Goal: Task Accomplishment & Management: Use online tool/utility

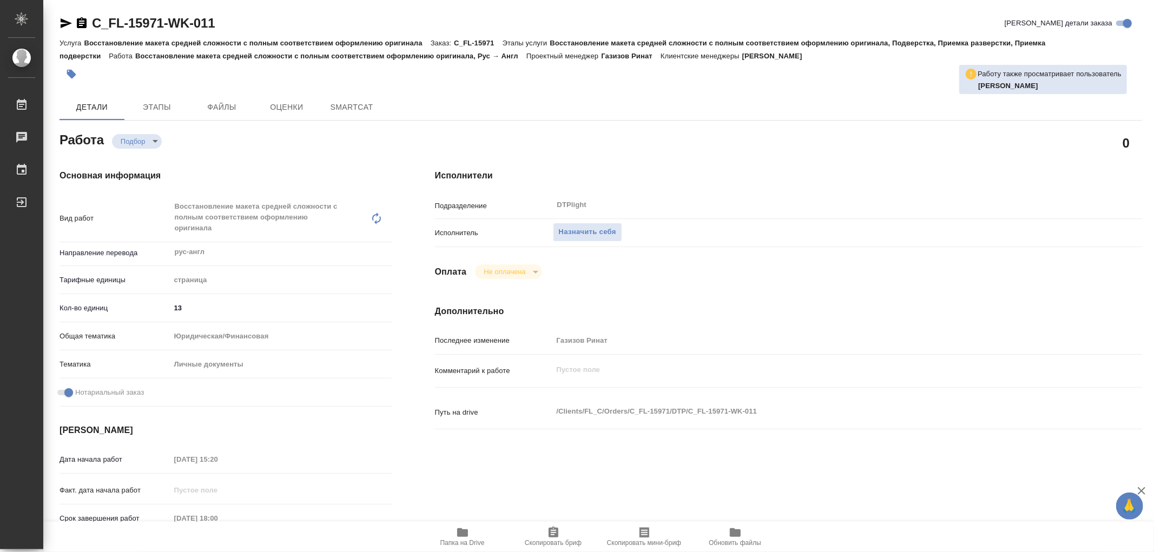
type textarea "x"
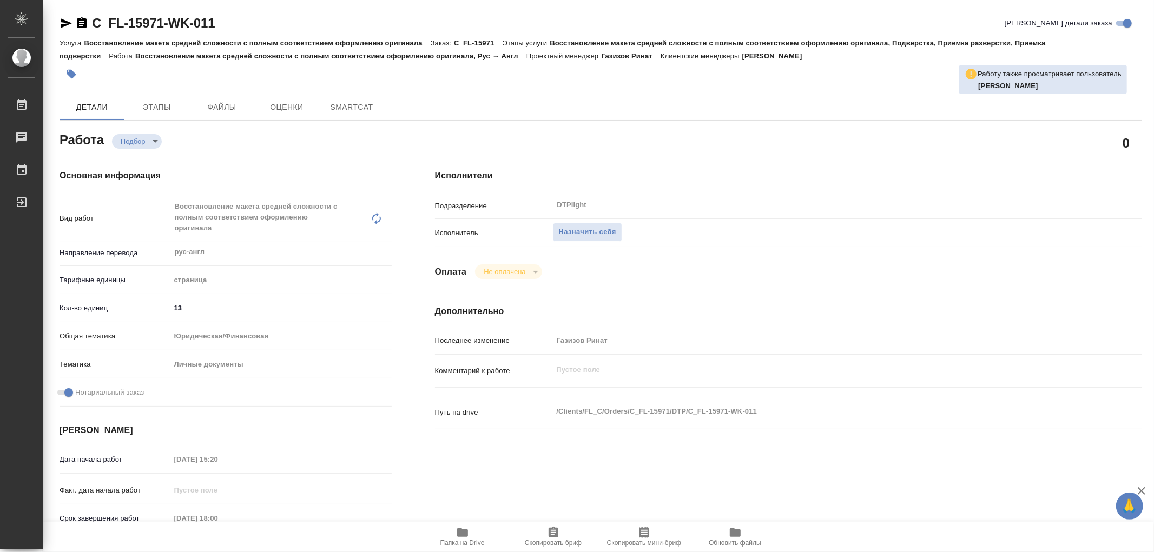
type textarea "x"
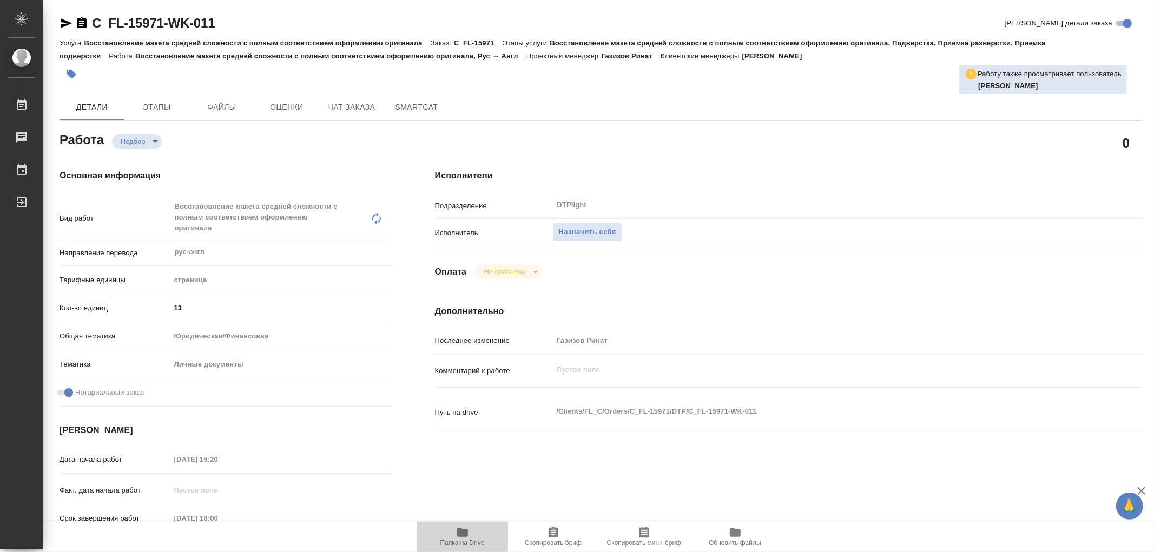
click at [464, 530] on icon "button" at bounding box center [462, 532] width 11 height 9
type textarea "x"
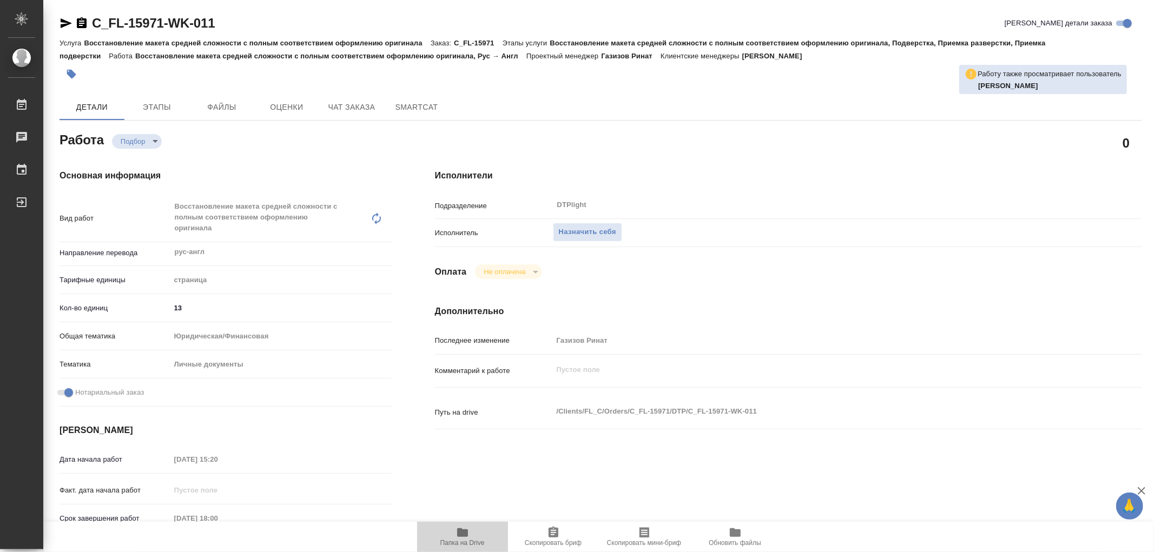
type textarea "x"
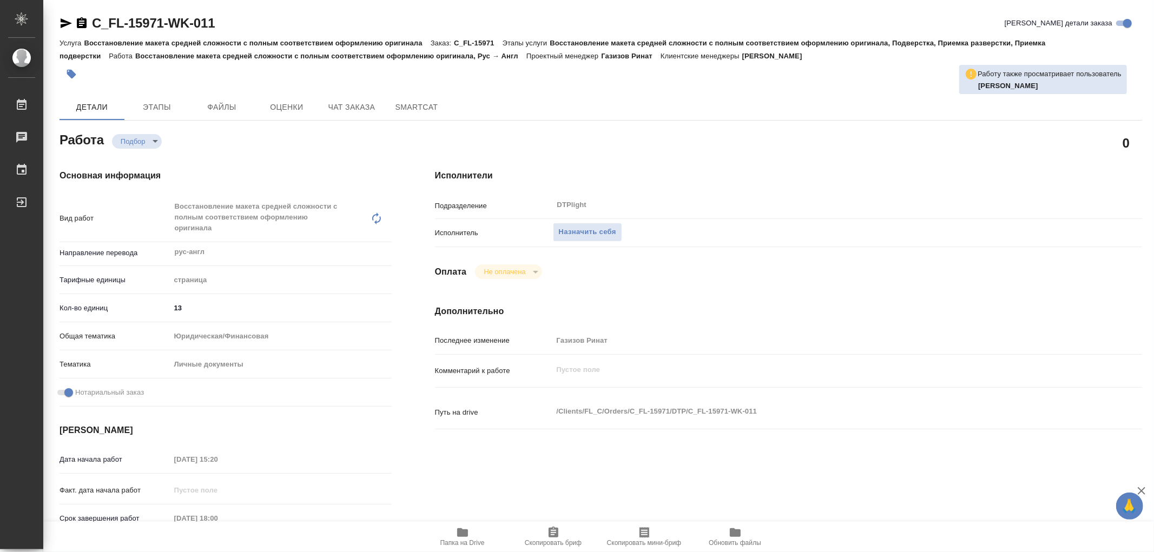
type textarea "x"
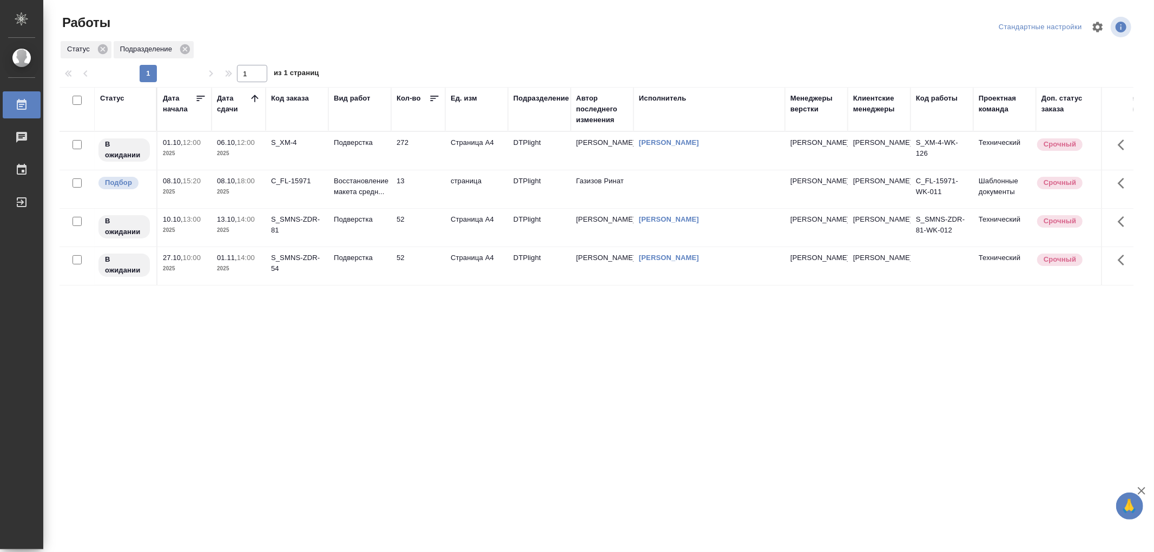
click at [370, 228] on td "Подверстка" at bounding box center [359, 228] width 63 height 38
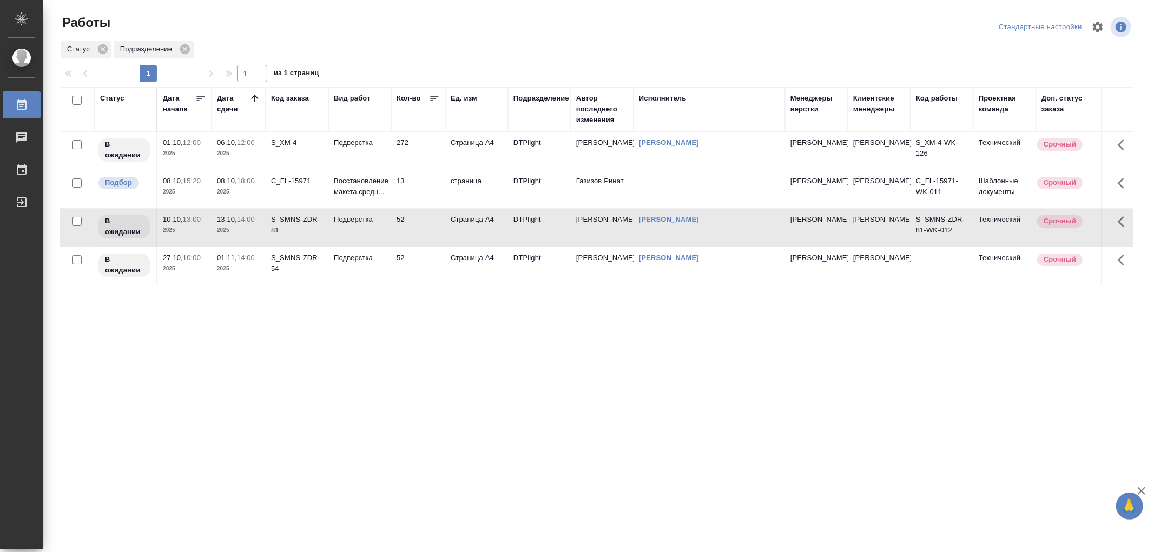
click at [370, 228] on td "Подверстка" at bounding box center [359, 228] width 63 height 38
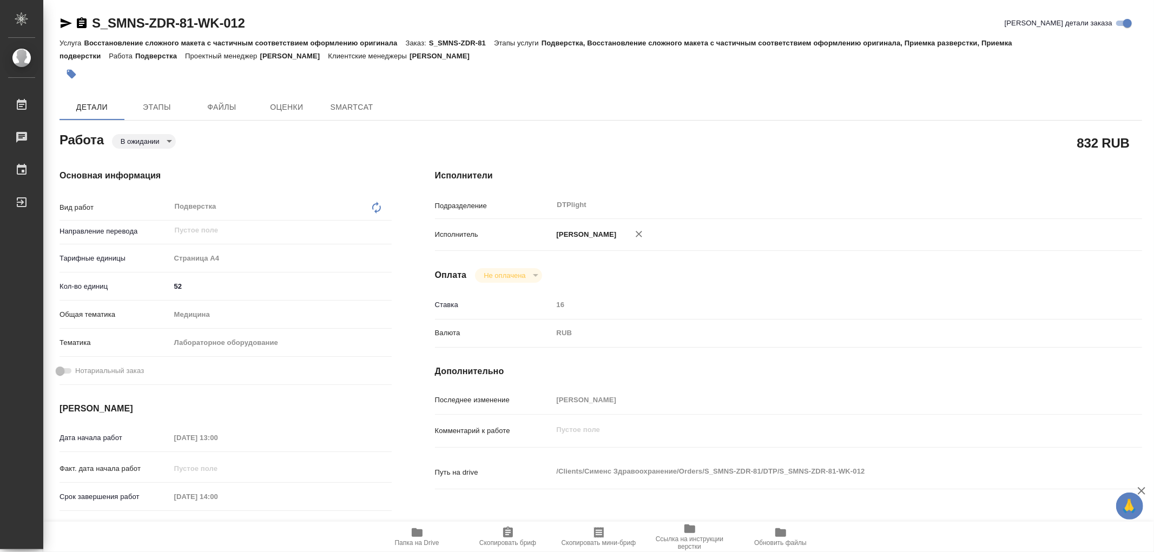
type textarea "x"
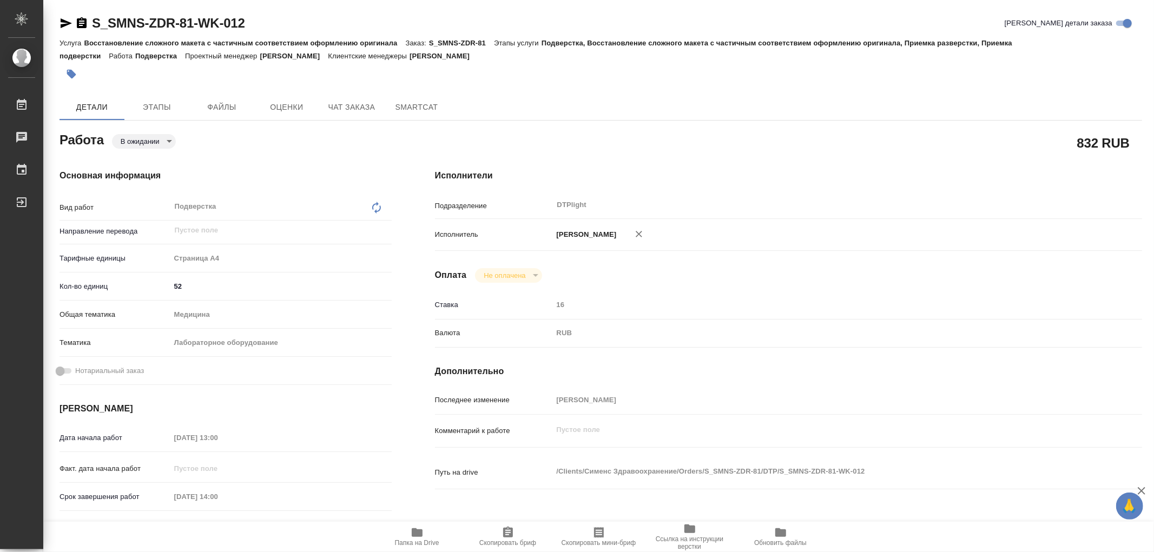
type textarea "x"
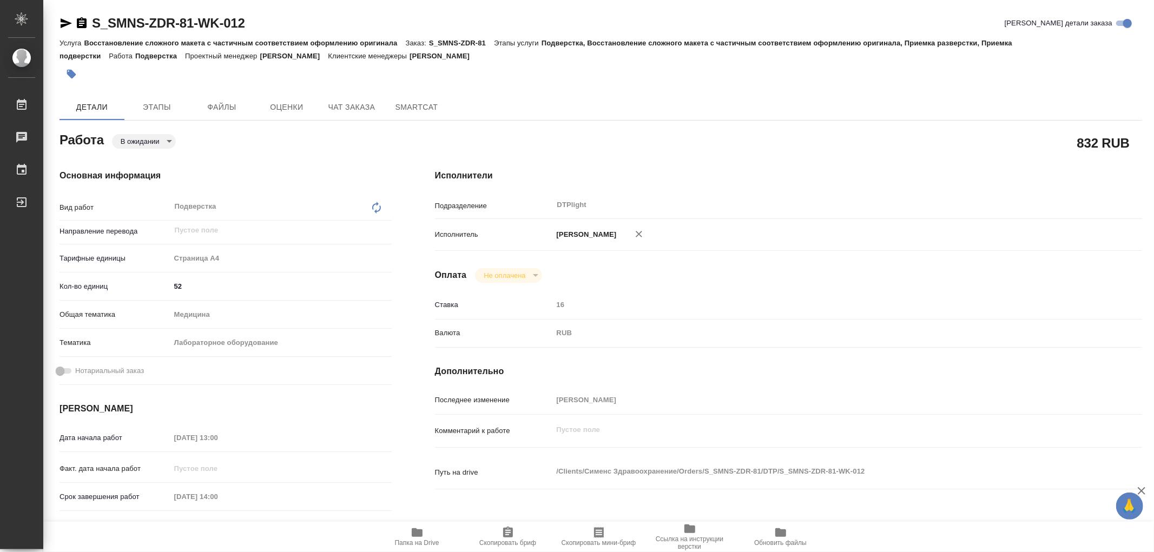
type textarea "x"
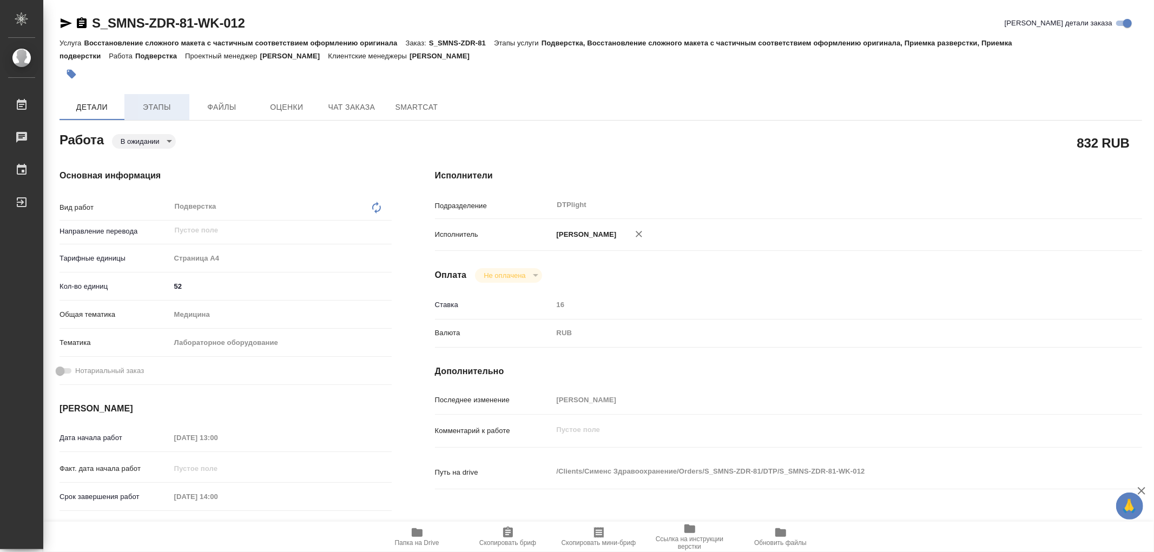
click at [163, 98] on button "Этапы" at bounding box center [156, 107] width 65 height 26
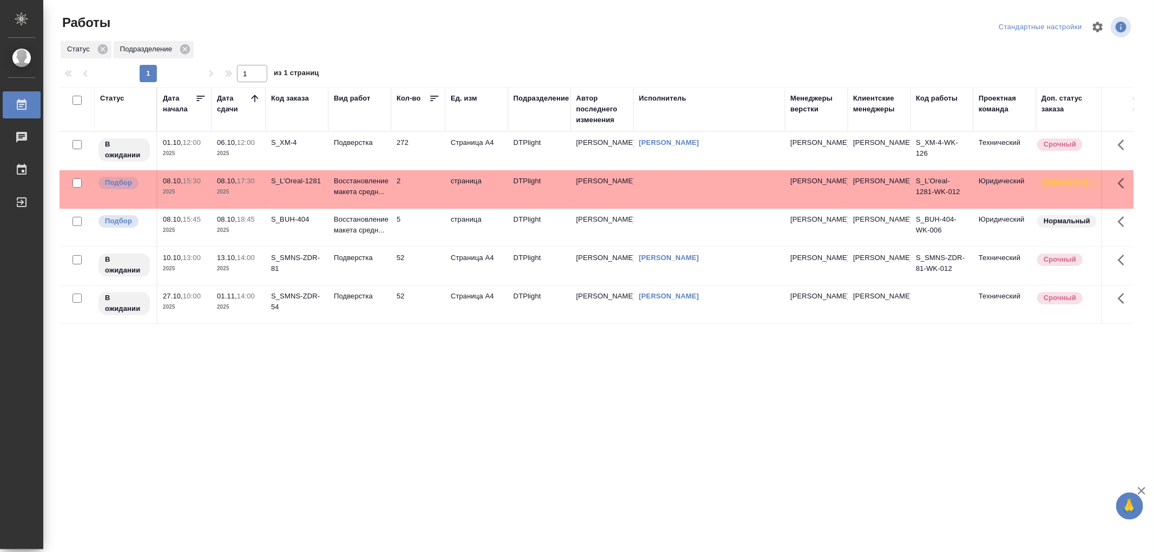
click at [377, 169] on td "Подверстка" at bounding box center [359, 151] width 63 height 38
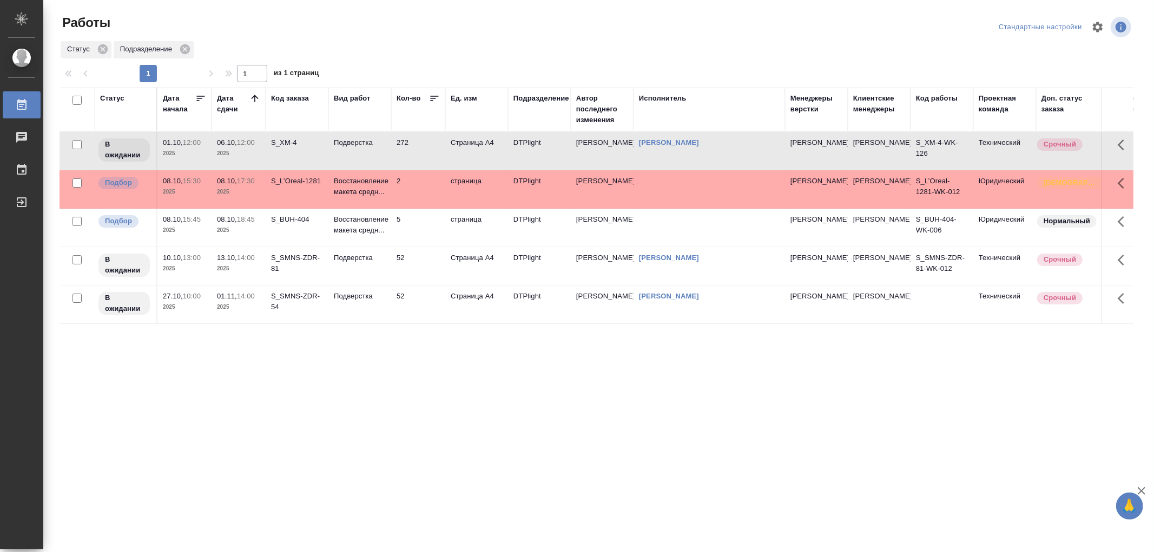
click at [377, 169] on td "Подверстка" at bounding box center [359, 151] width 63 height 38
click at [375, 196] on p "Восстановление макета средн..." at bounding box center [360, 187] width 52 height 22
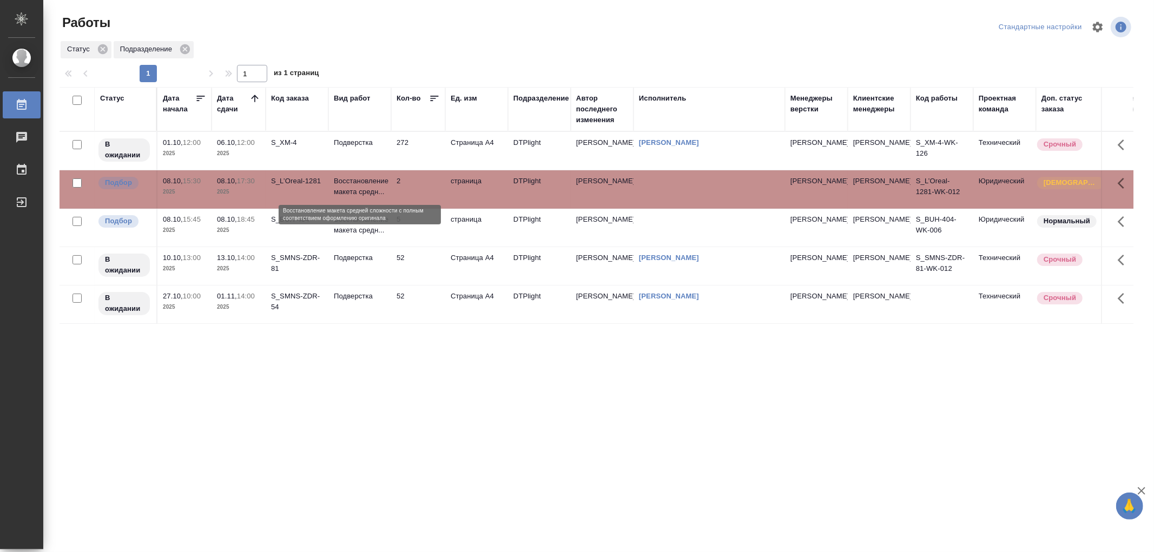
click at [375, 196] on p "Восстановление макета средн..." at bounding box center [360, 187] width 52 height 22
click at [376, 236] on td "Восстановление макета средн..." at bounding box center [359, 228] width 63 height 38
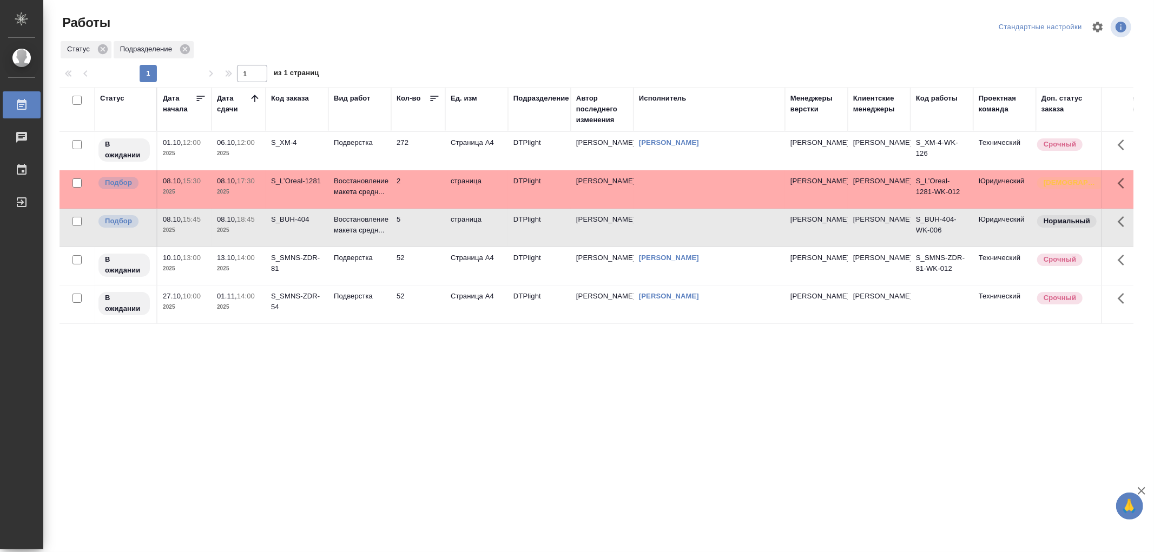
click at [376, 236] on td "Восстановление макета средн..." at bounding box center [359, 228] width 63 height 38
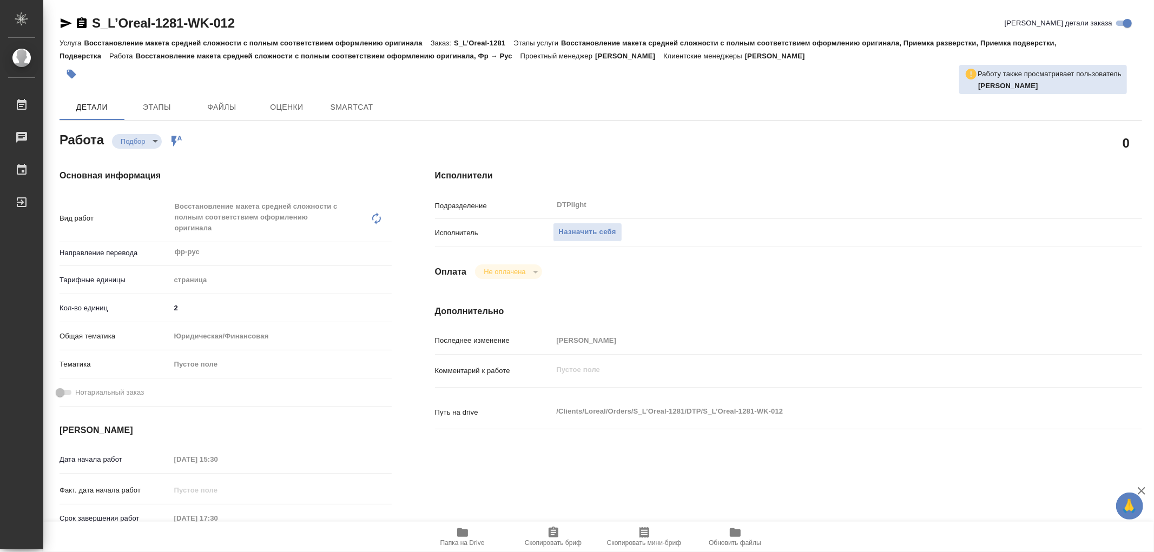
type textarea "x"
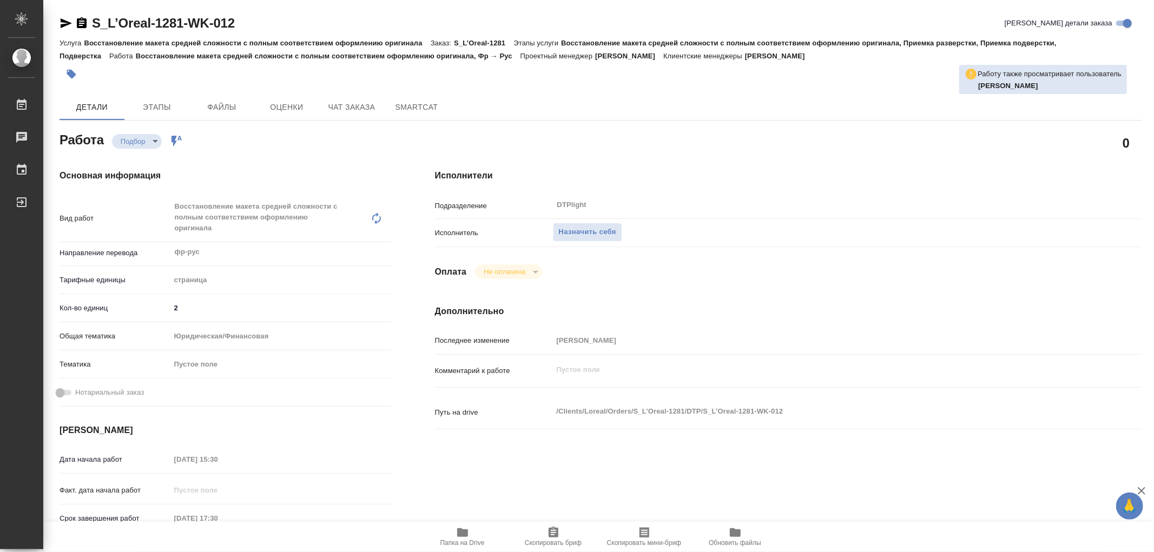
type textarea "x"
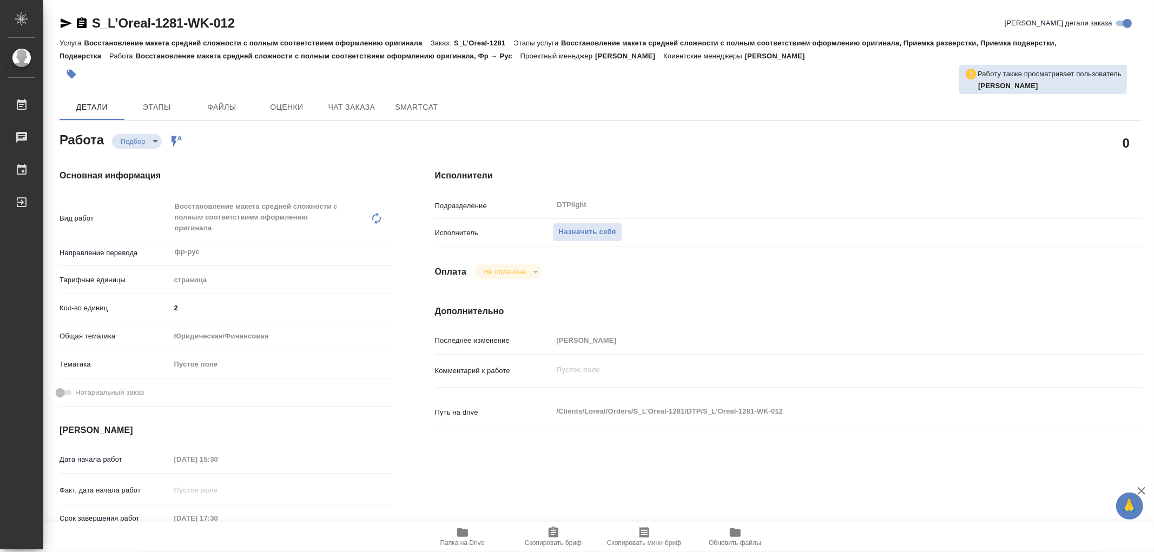
type textarea "x"
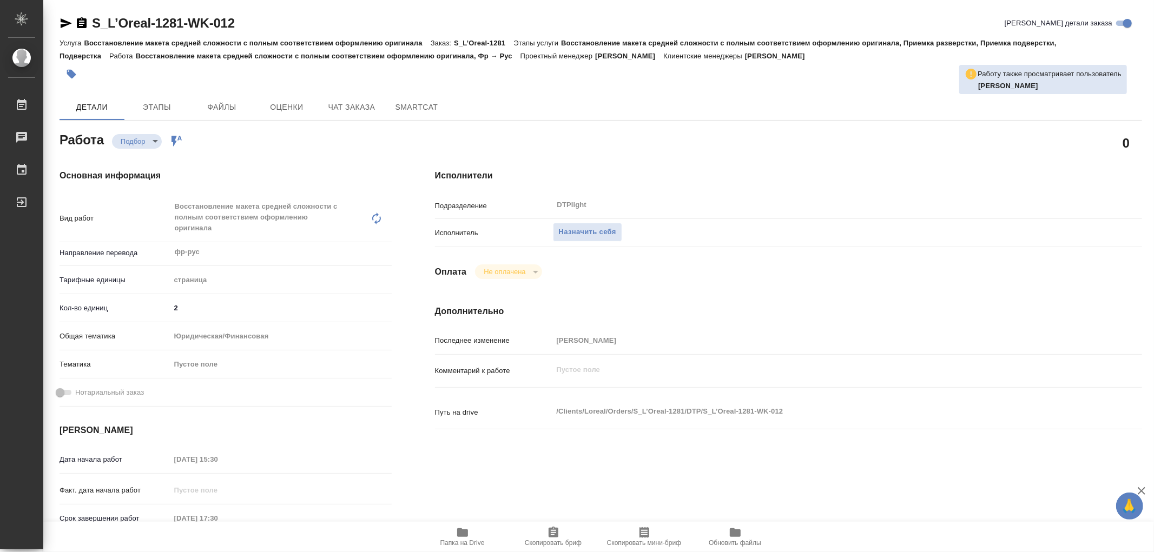
type textarea "x"
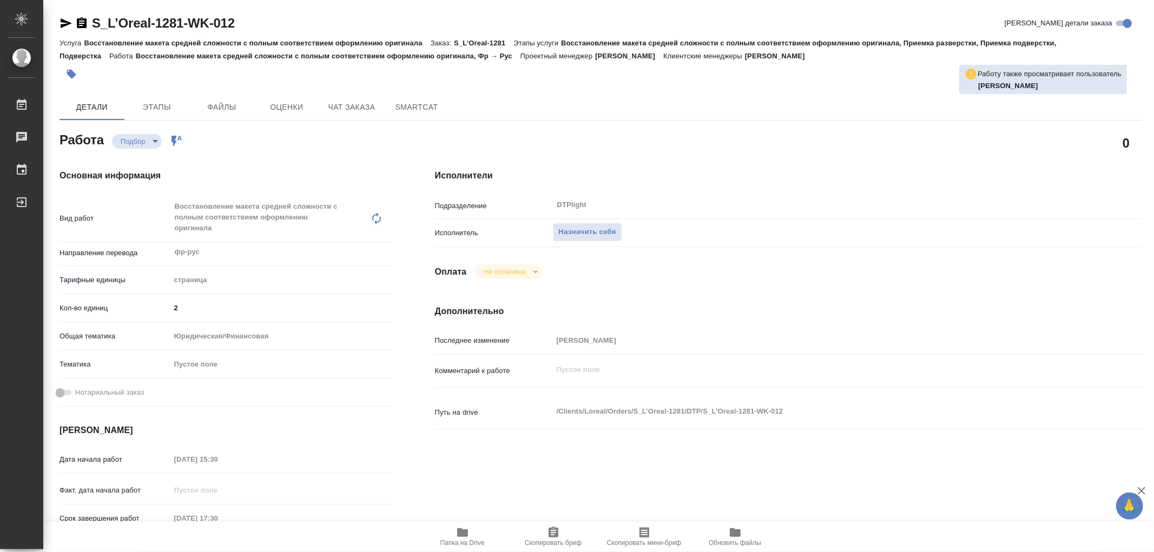
click at [463, 531] on icon "button" at bounding box center [462, 532] width 11 height 9
type textarea "x"
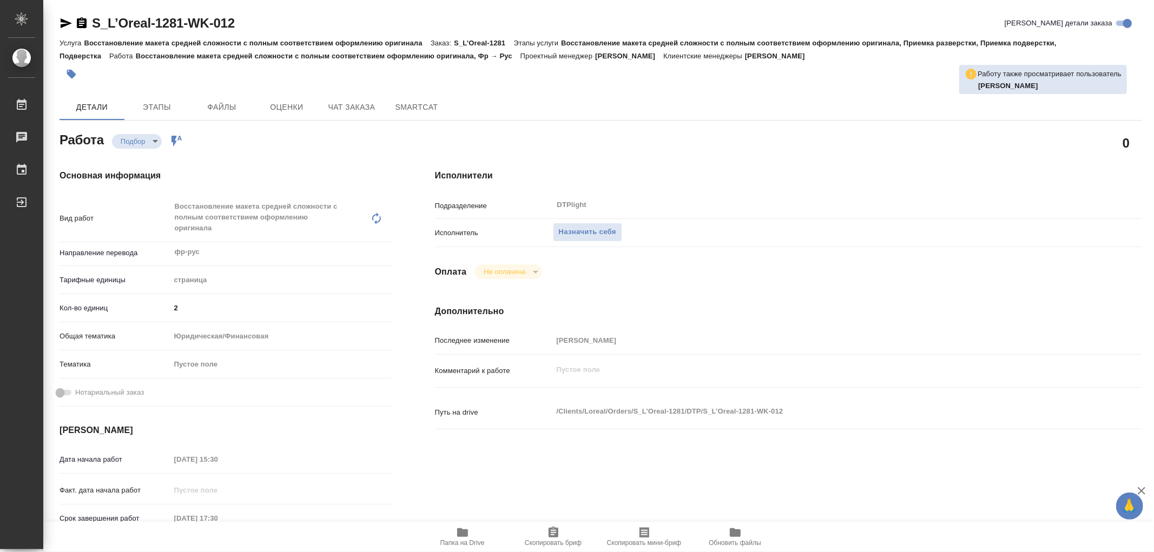
type textarea "x"
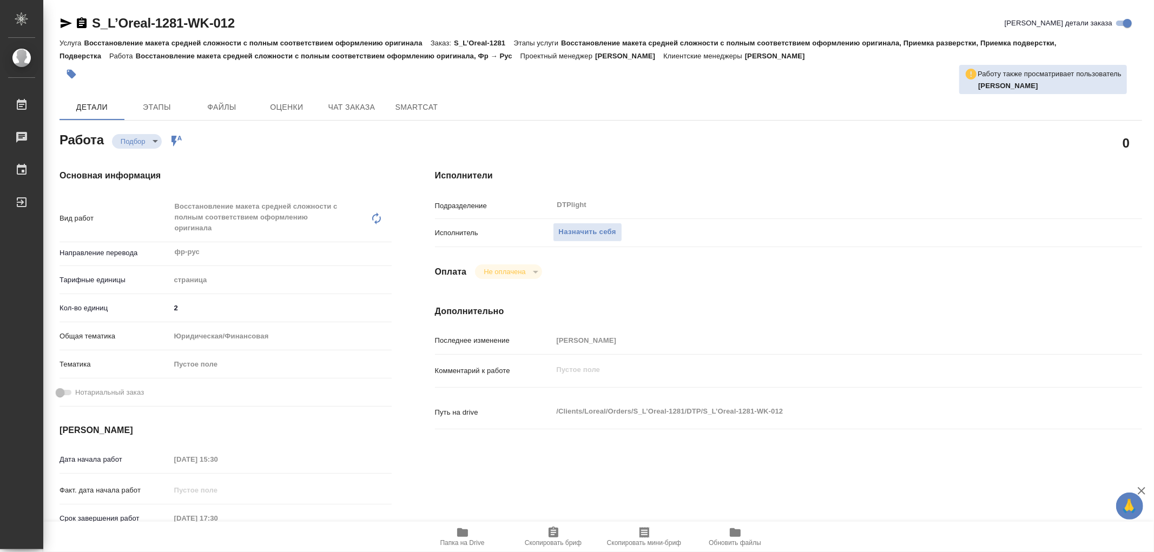
type textarea "x"
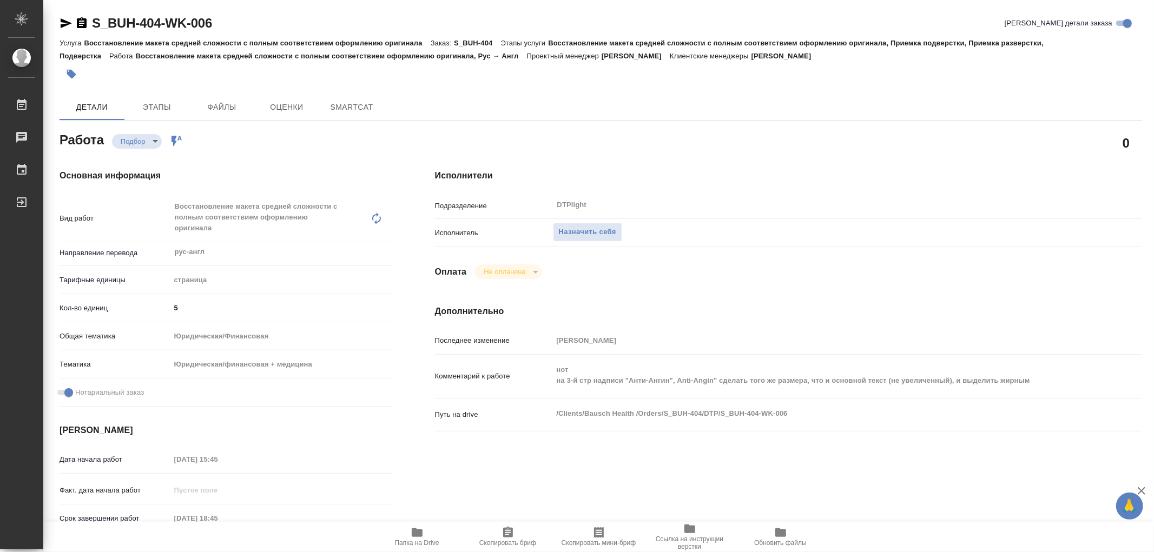
type textarea "x"
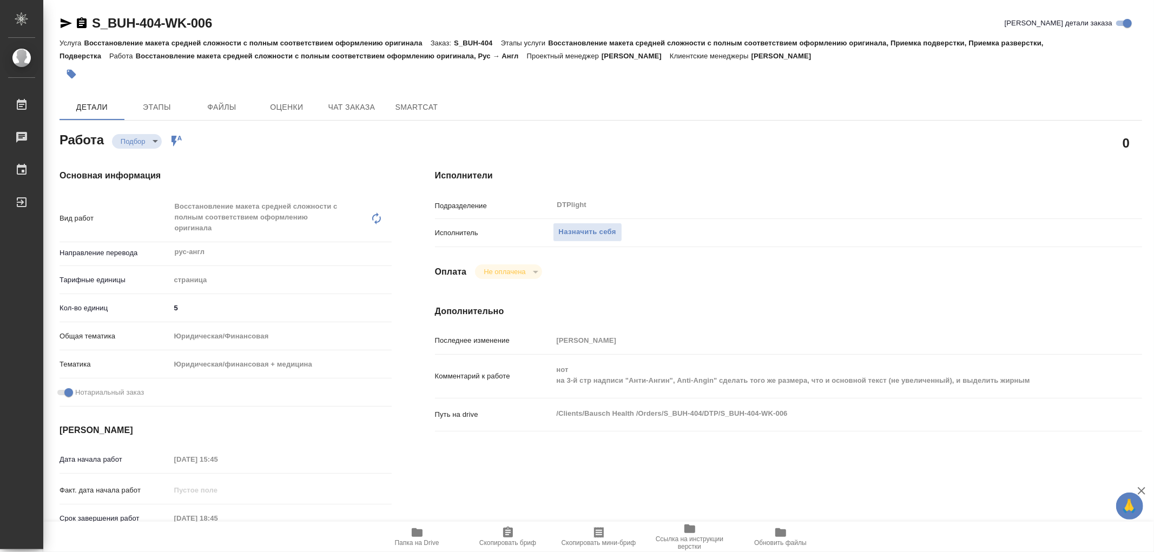
type textarea "x"
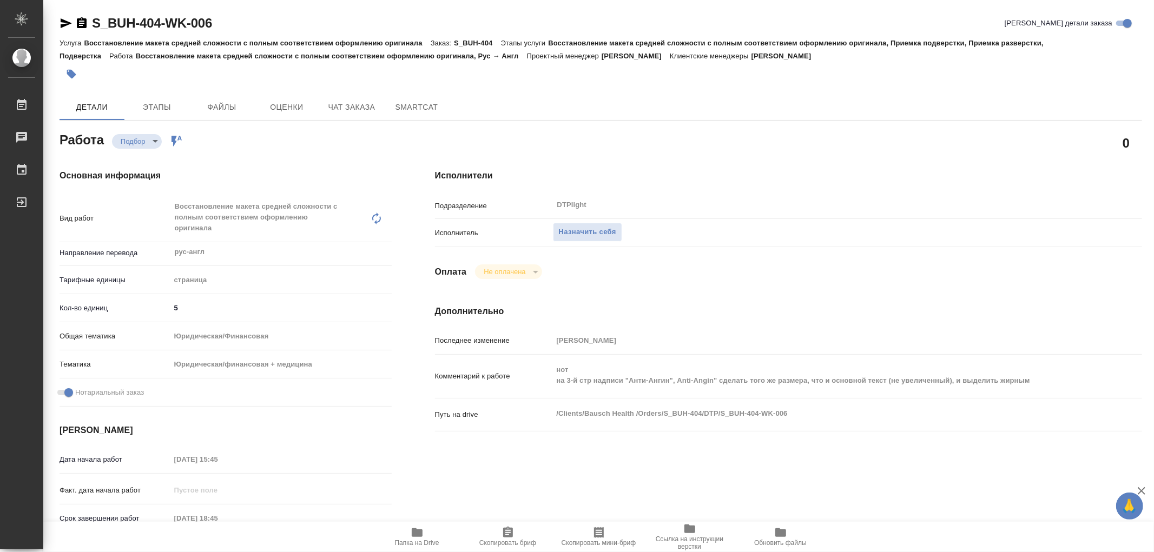
type textarea "x"
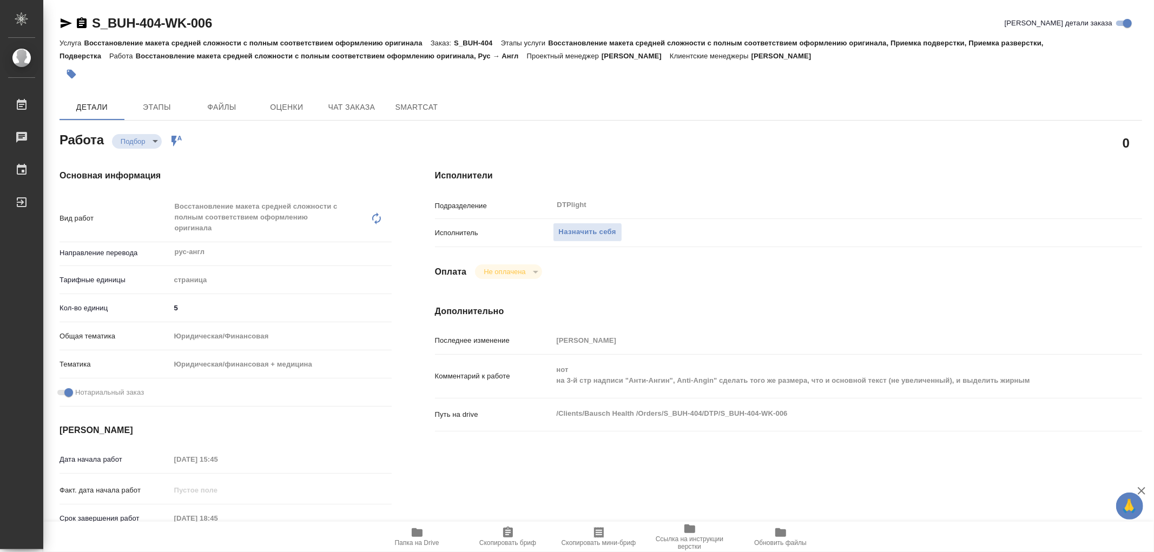
click at [415, 537] on icon "button" at bounding box center [417, 532] width 11 height 9
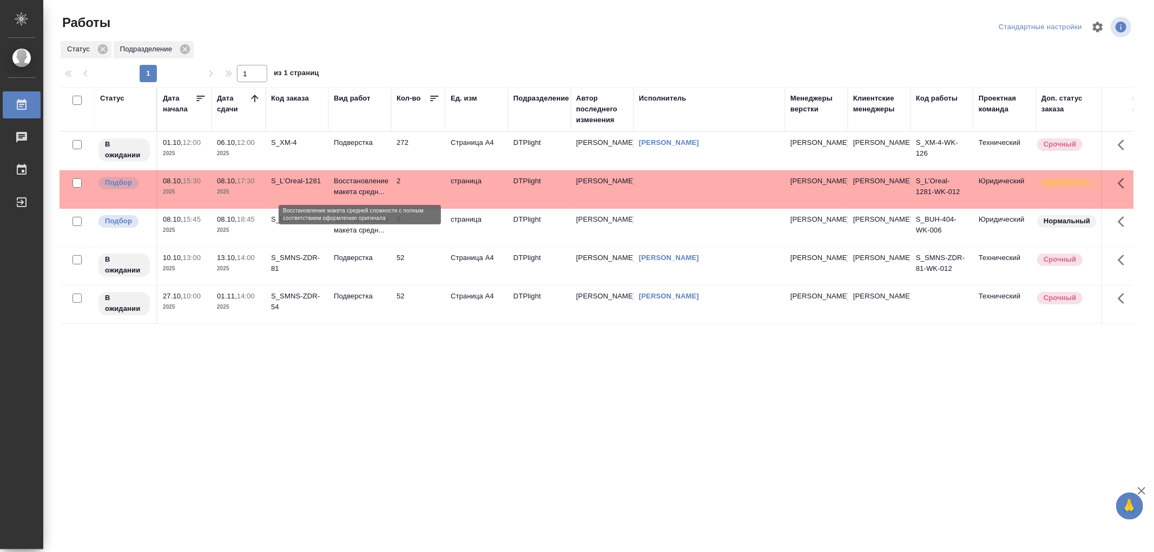
click at [359, 176] on p "Восстановление макета средн..." at bounding box center [360, 187] width 52 height 22
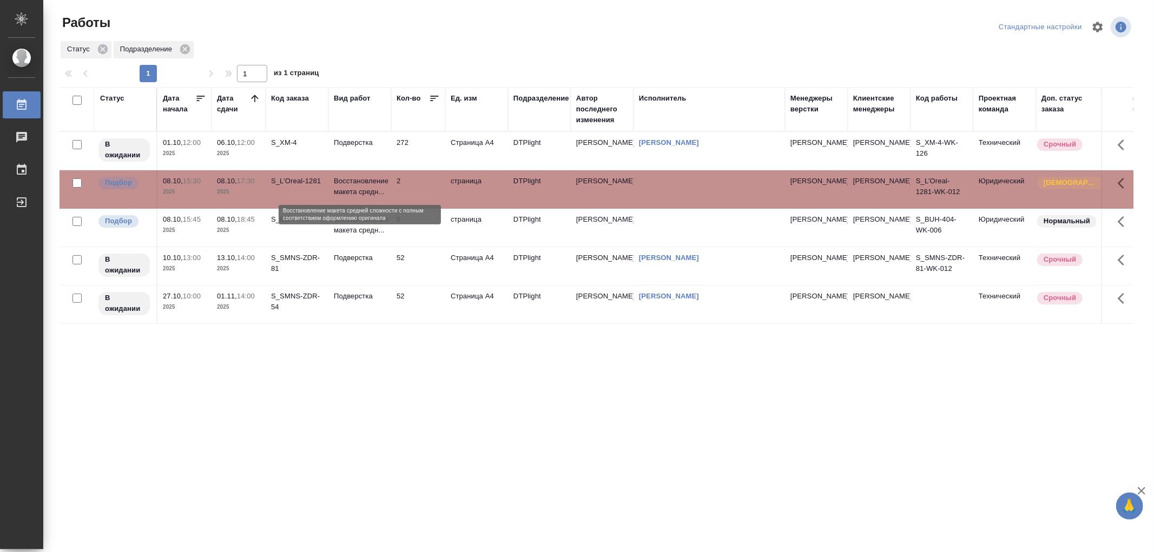
click at [359, 176] on p "Восстановление макета средн..." at bounding box center [360, 187] width 52 height 22
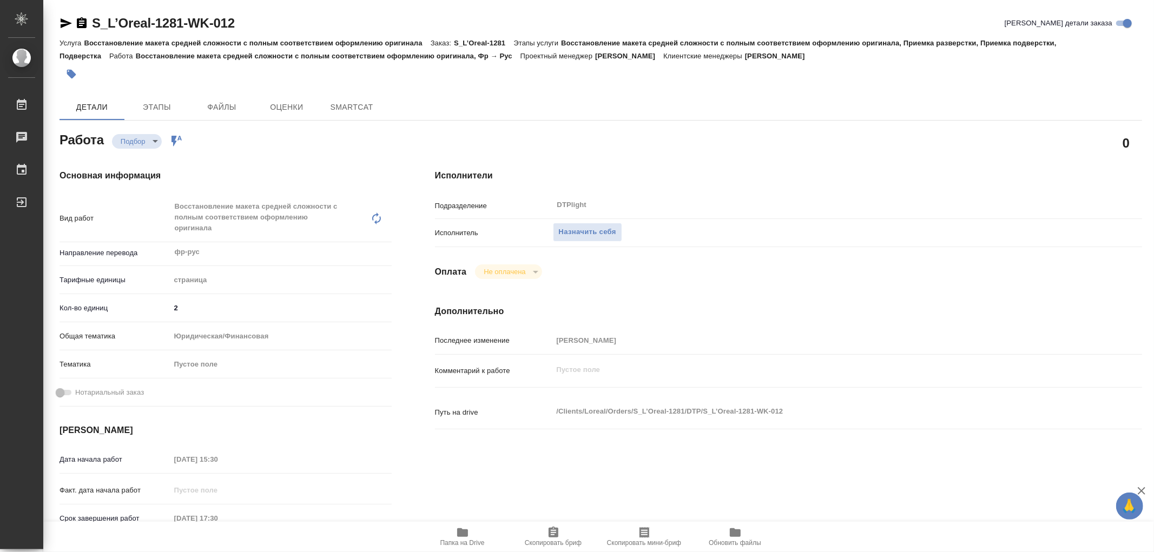
type textarea "x"
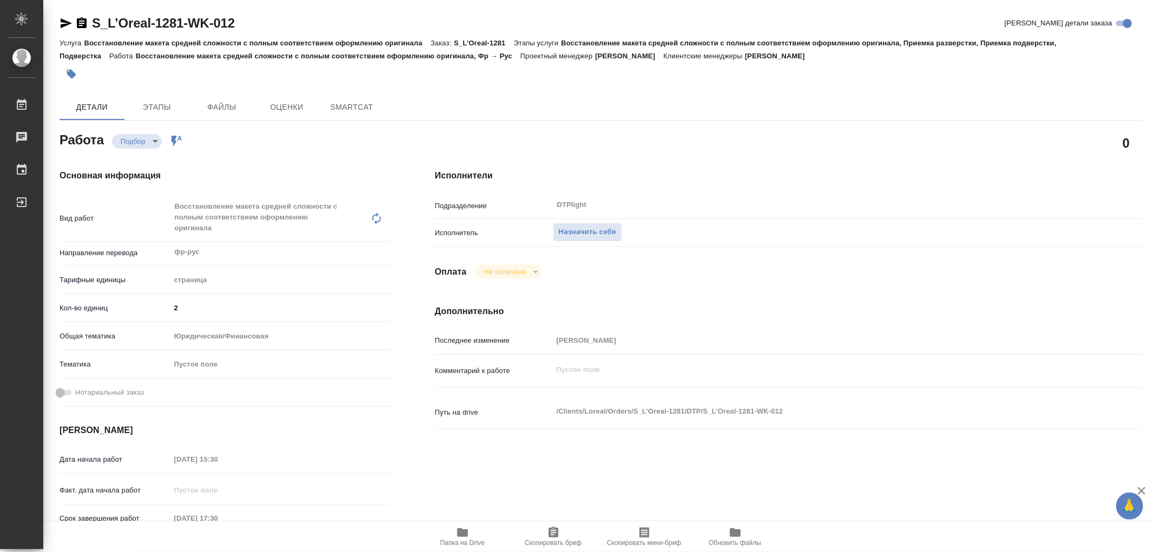
type textarea "x"
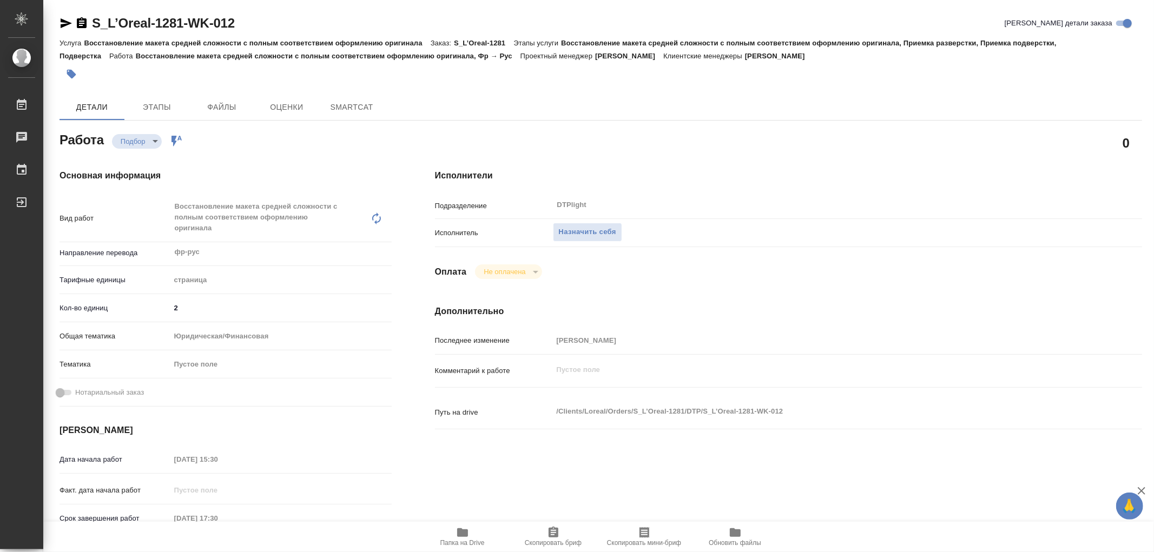
type textarea "x"
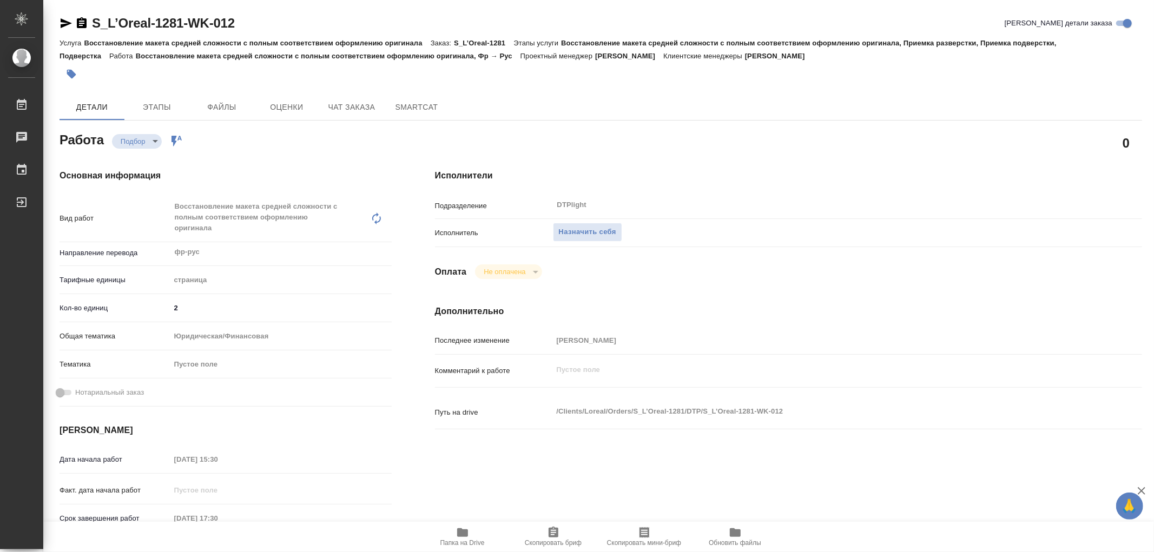
type textarea "x"
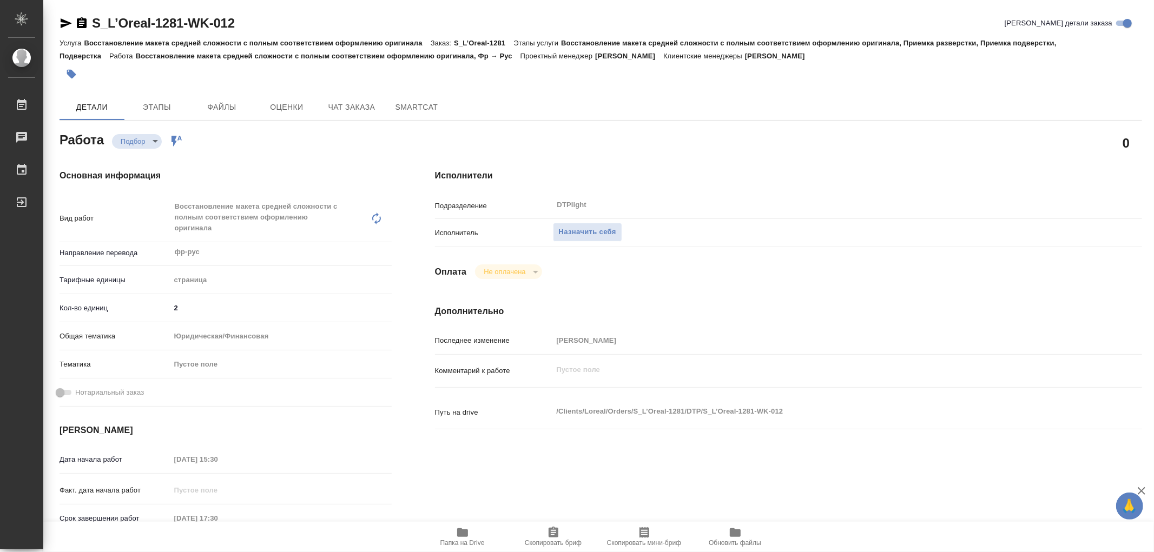
type textarea "x"
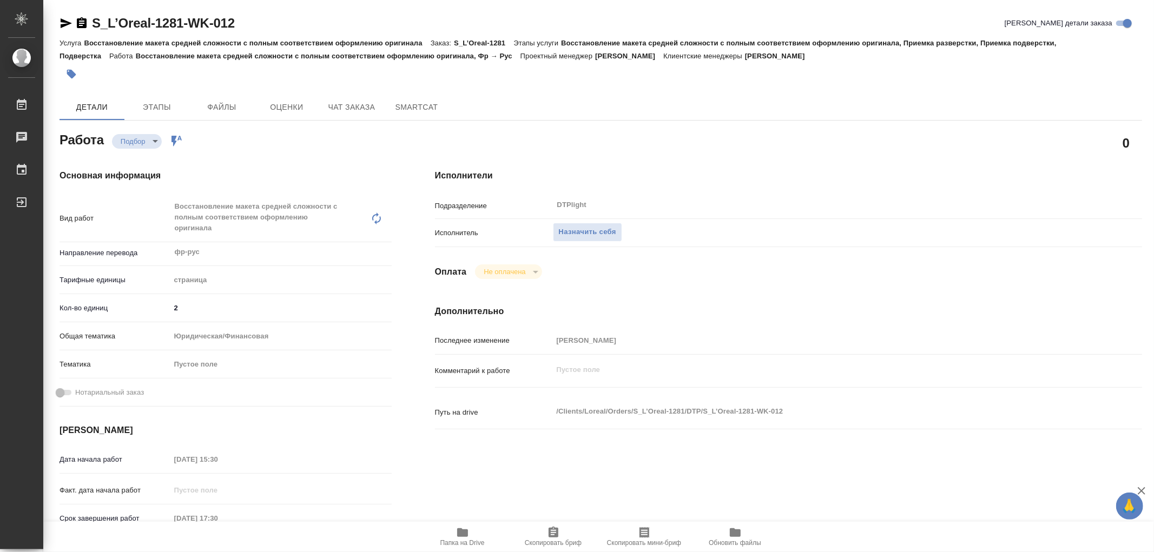
click at [457, 530] on icon "button" at bounding box center [462, 532] width 11 height 9
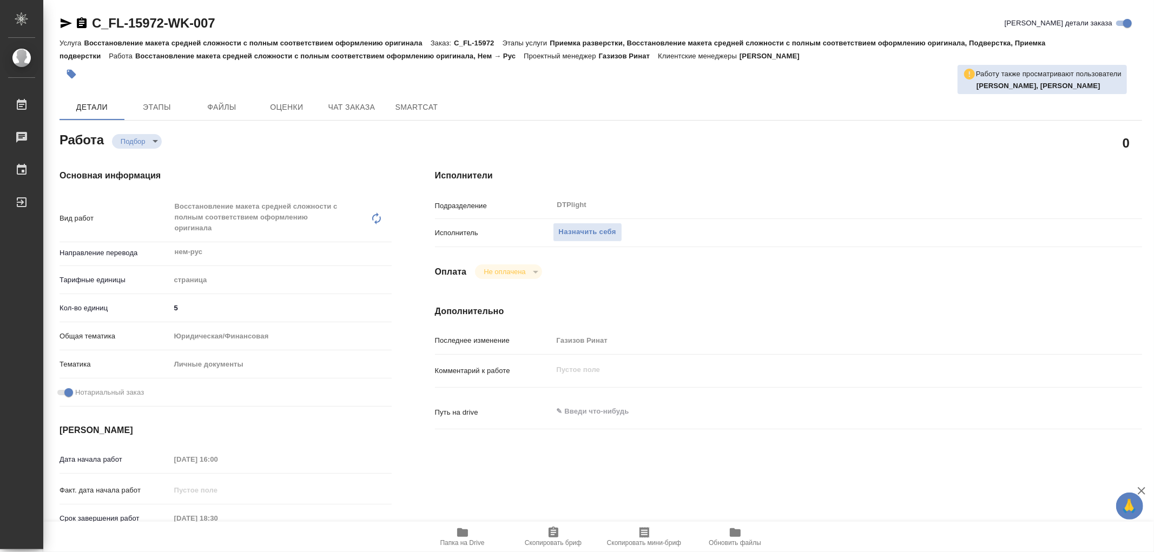
type textarea "x"
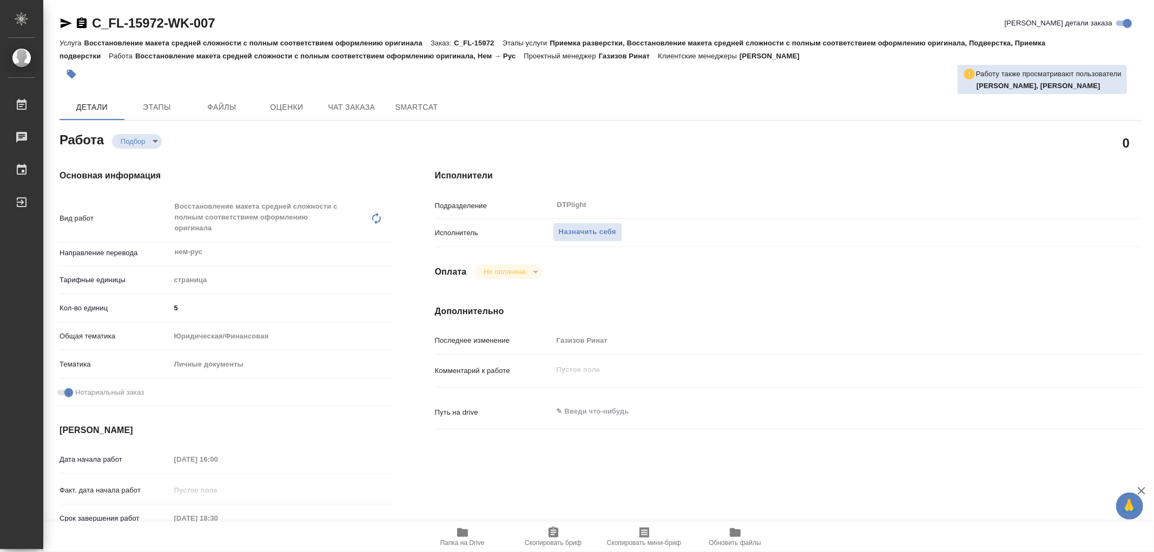
type textarea "x"
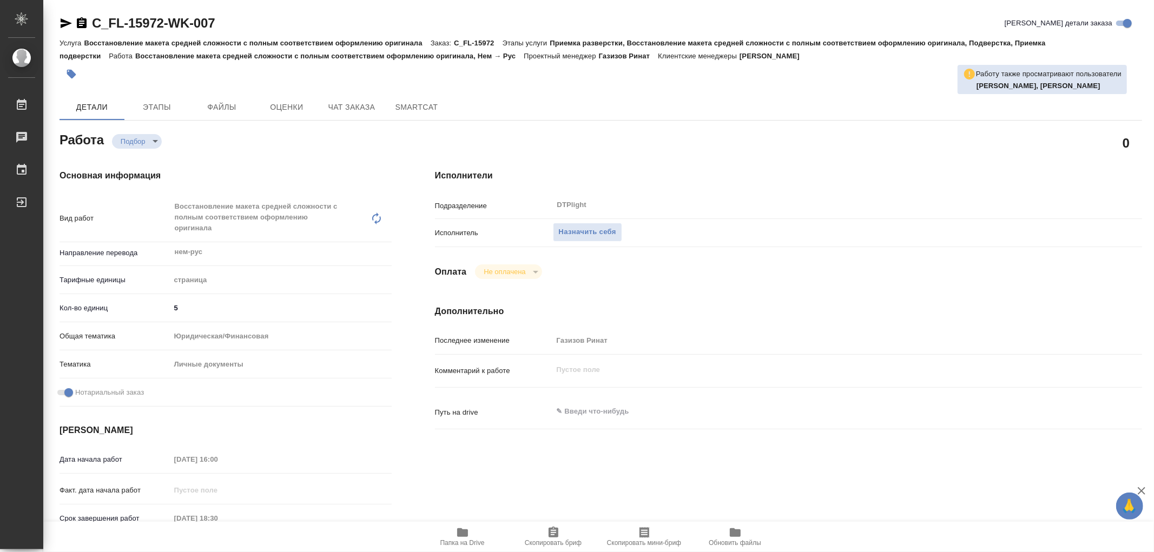
type textarea "x"
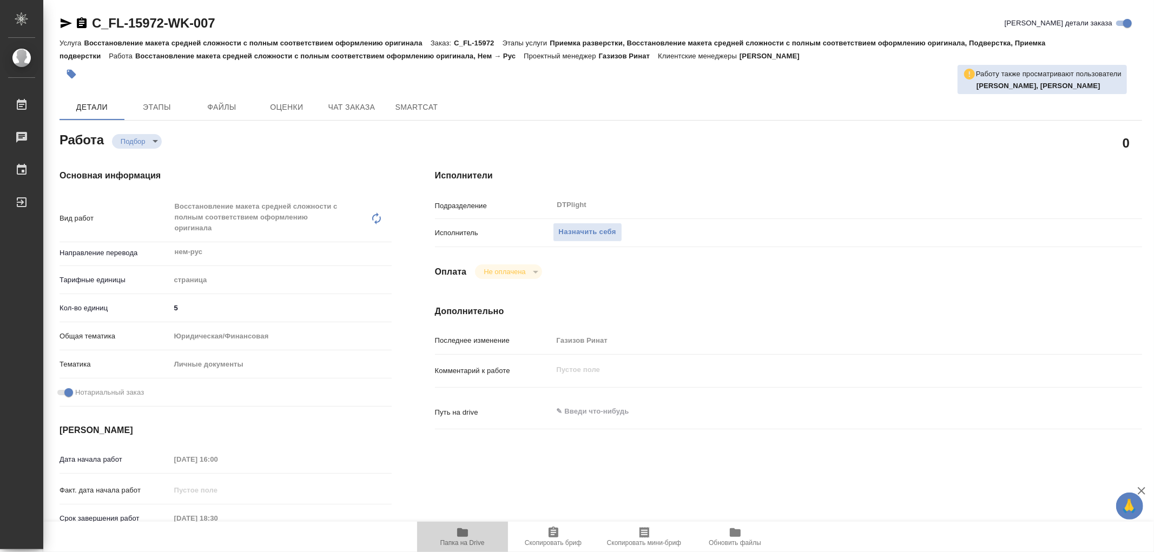
click at [468, 538] on icon "button" at bounding box center [462, 532] width 13 height 13
type textarea "x"
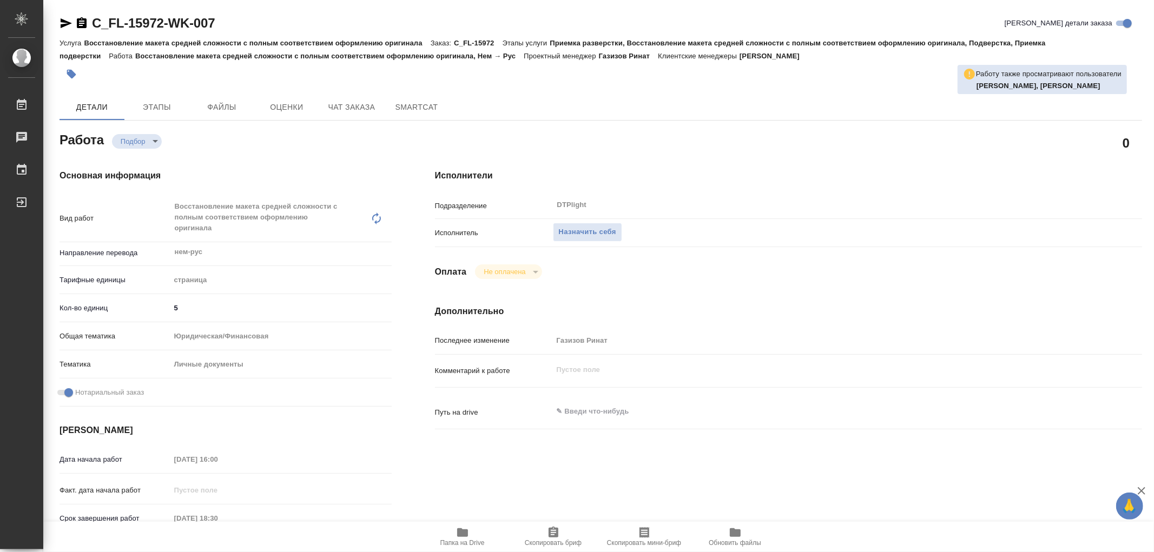
type textarea "x"
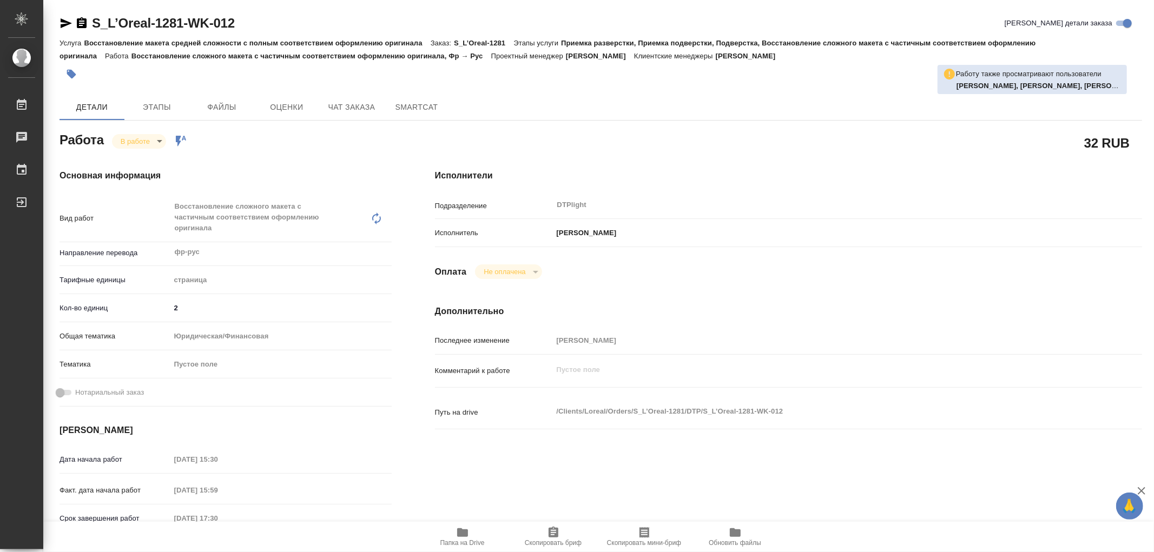
type textarea "x"
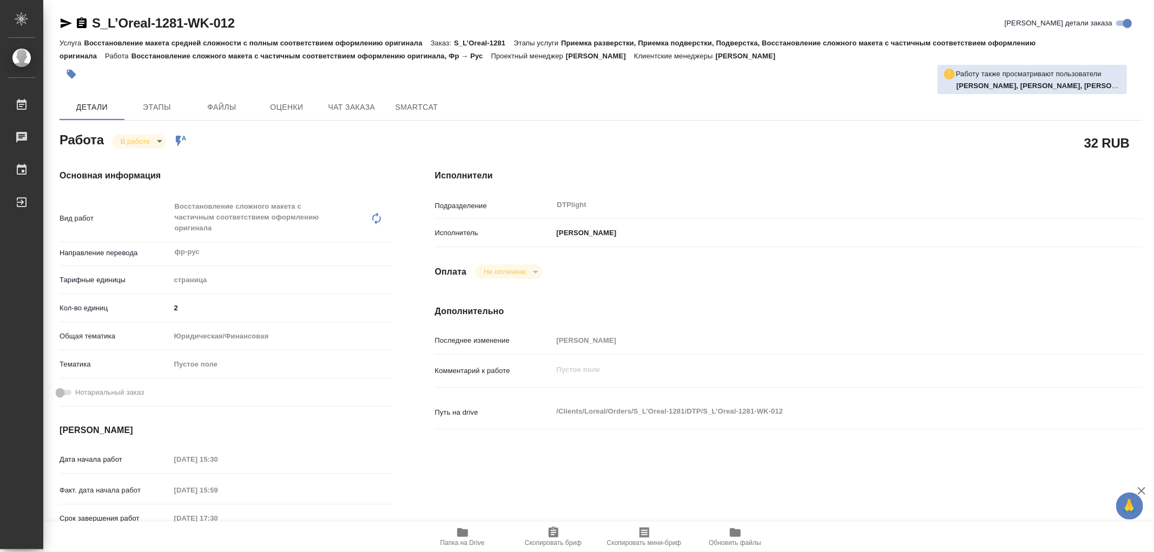
type textarea "x"
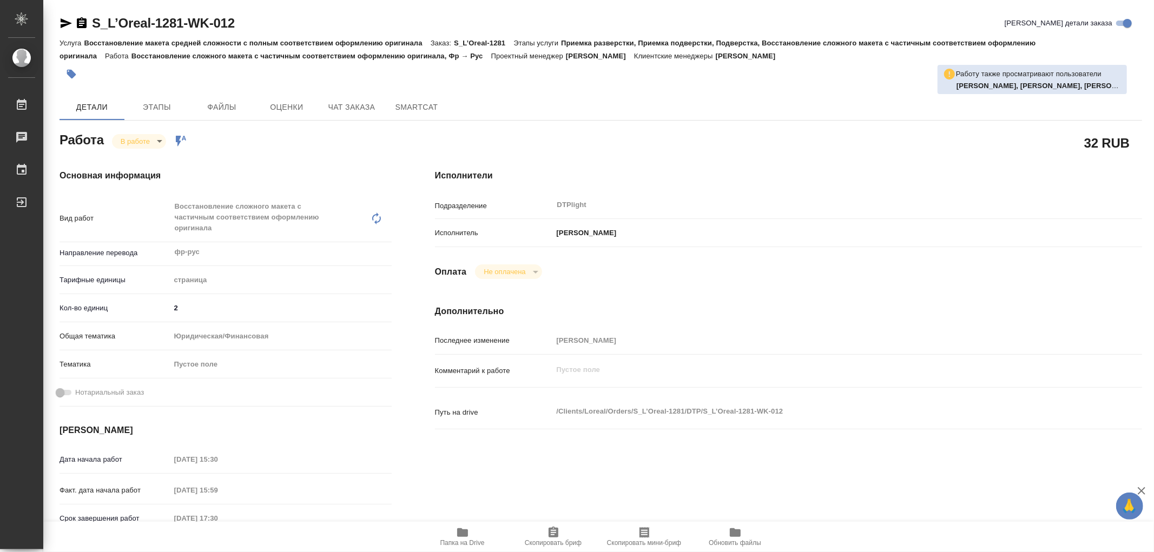
type textarea "x"
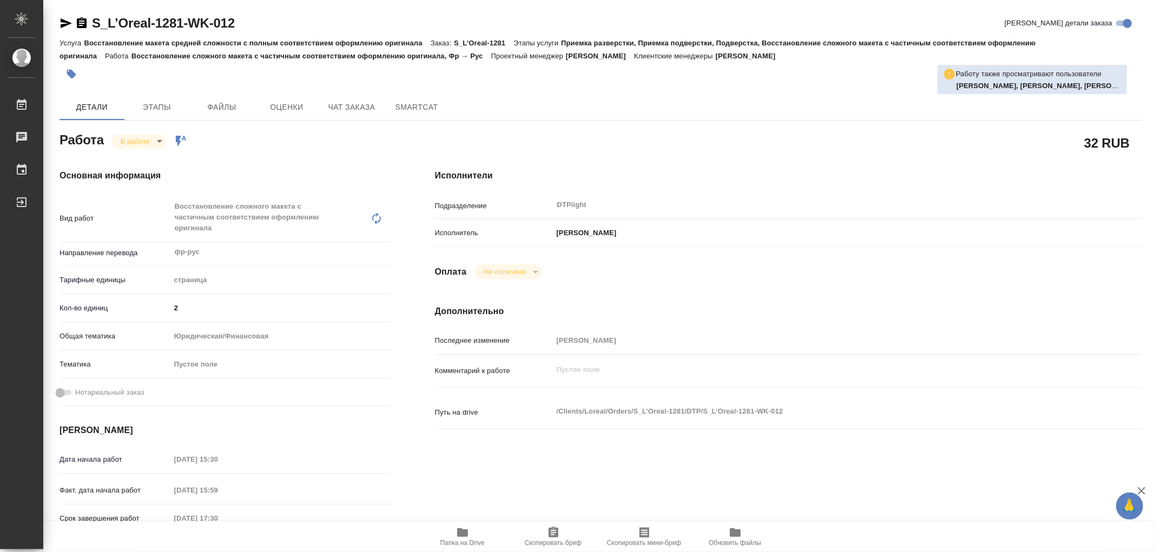
type textarea "x"
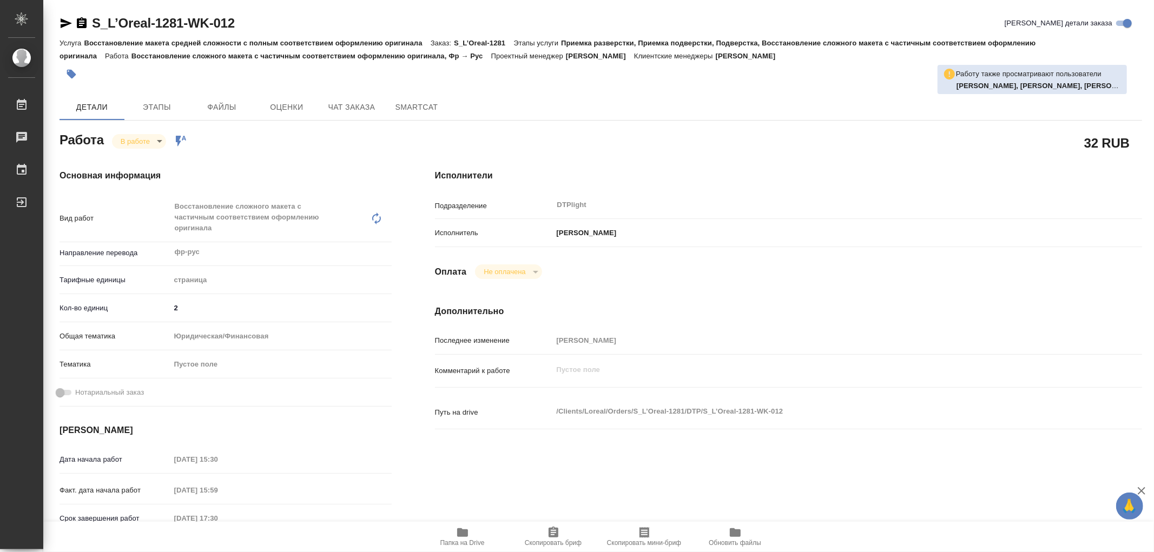
type textarea "x"
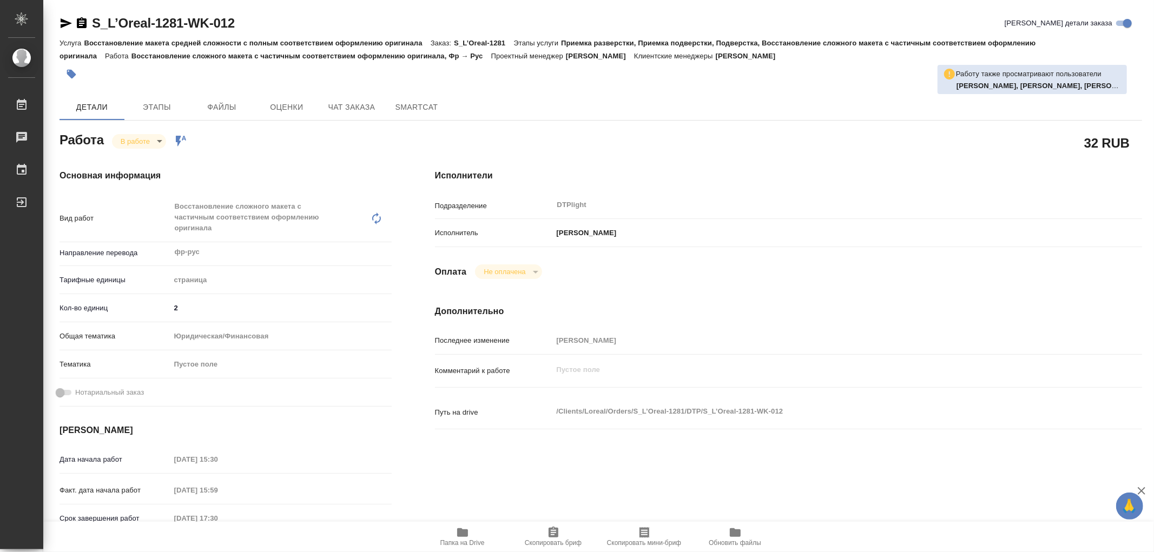
type textarea "x"
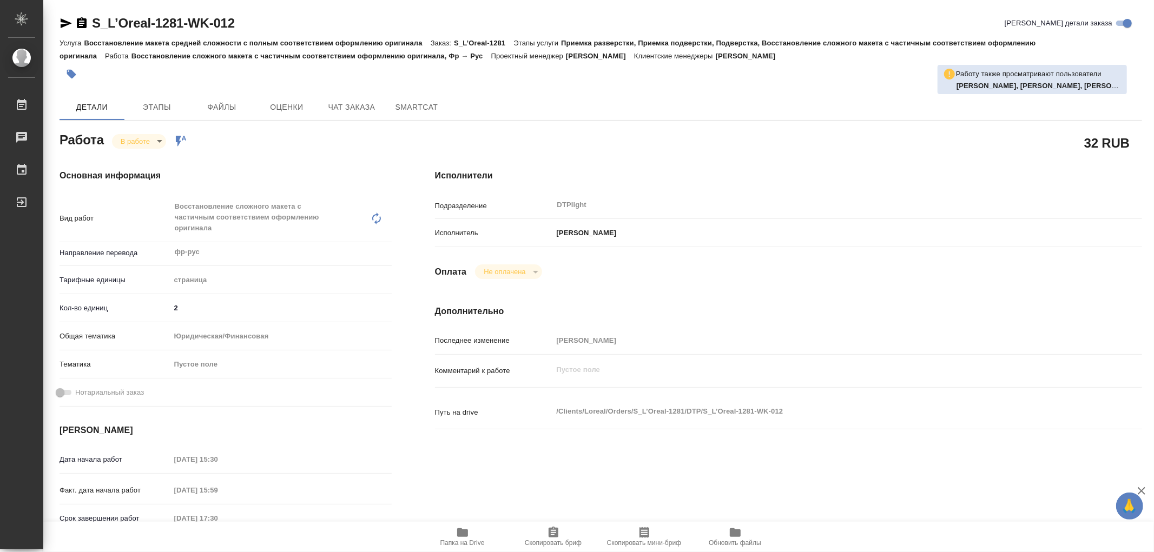
type textarea "x"
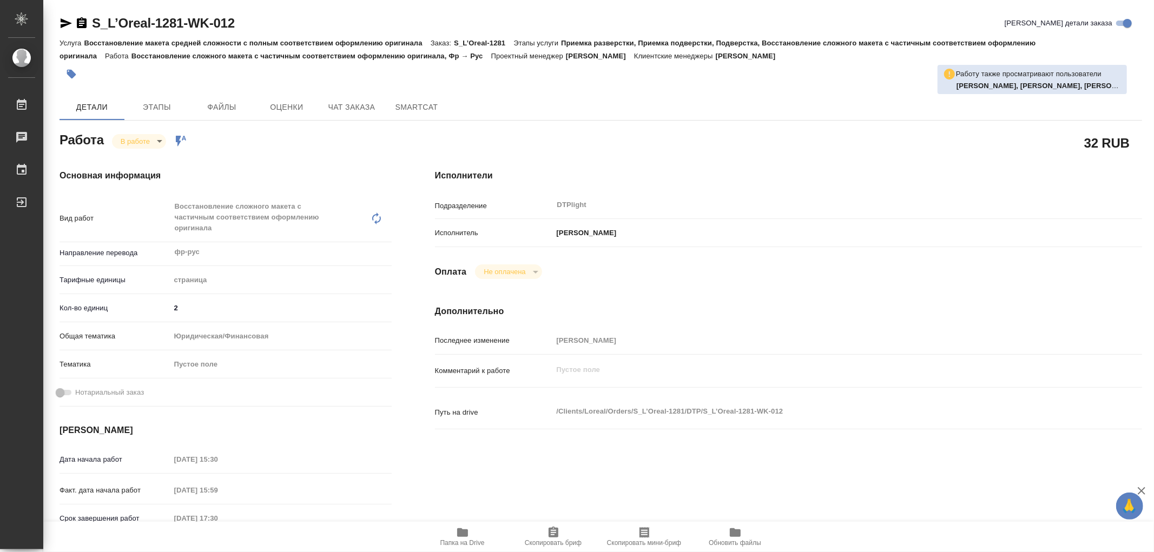
type textarea "x"
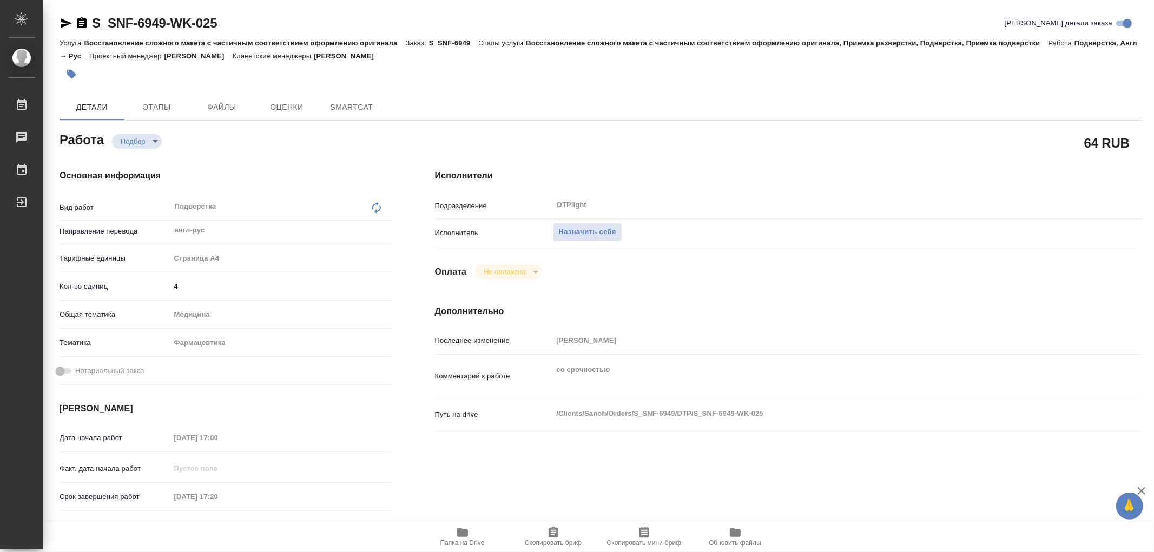
type textarea "x"
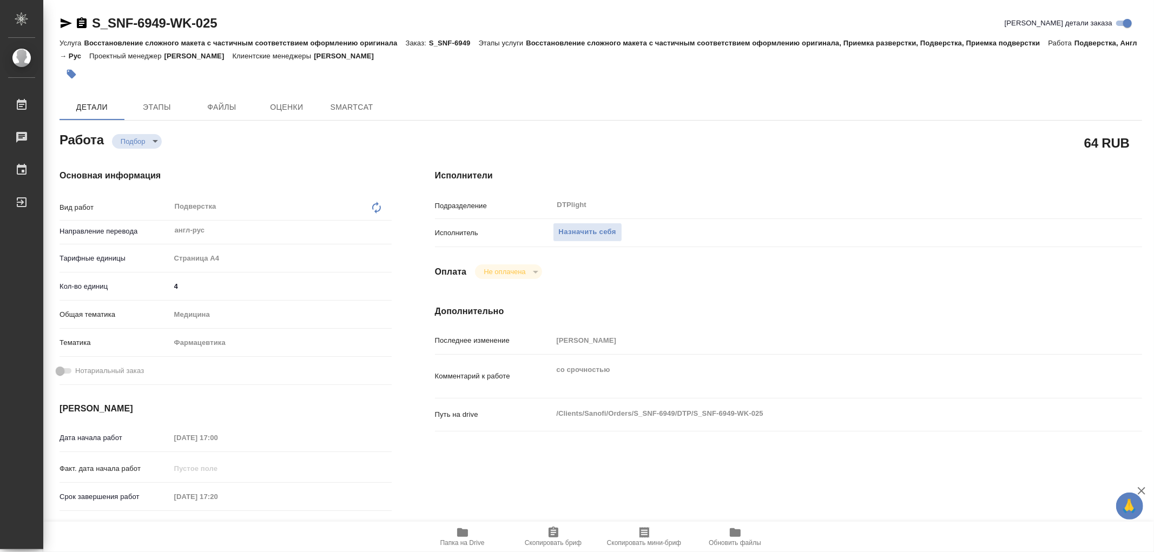
type textarea "x"
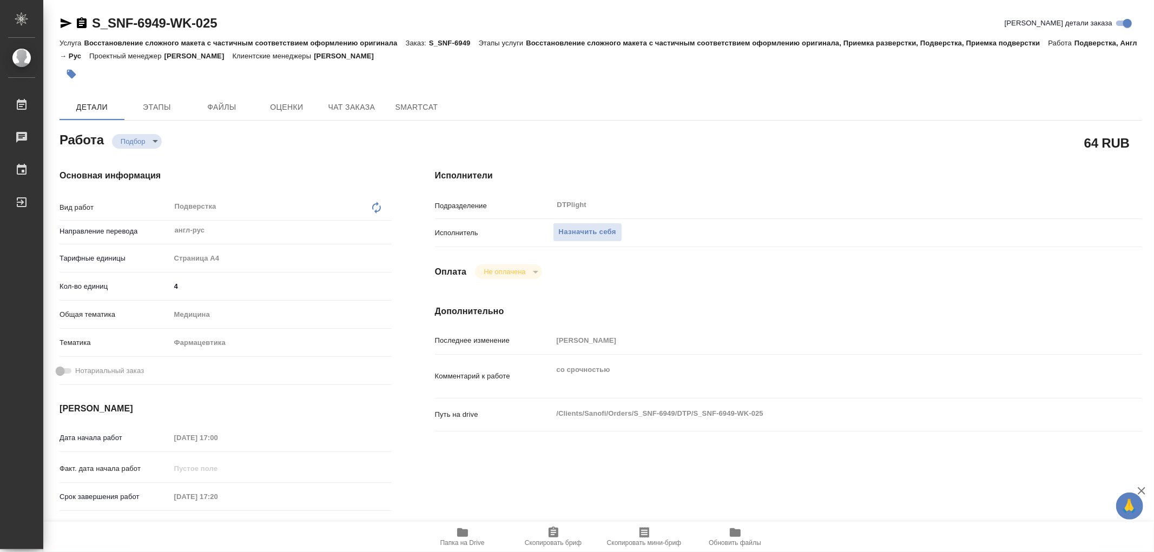
type textarea "x"
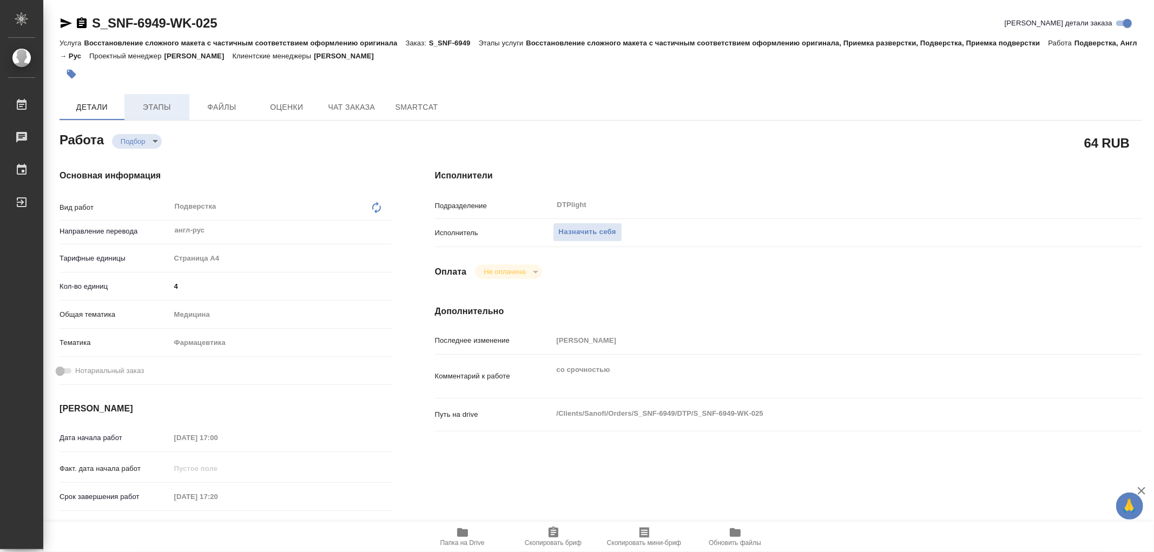
type textarea "x"
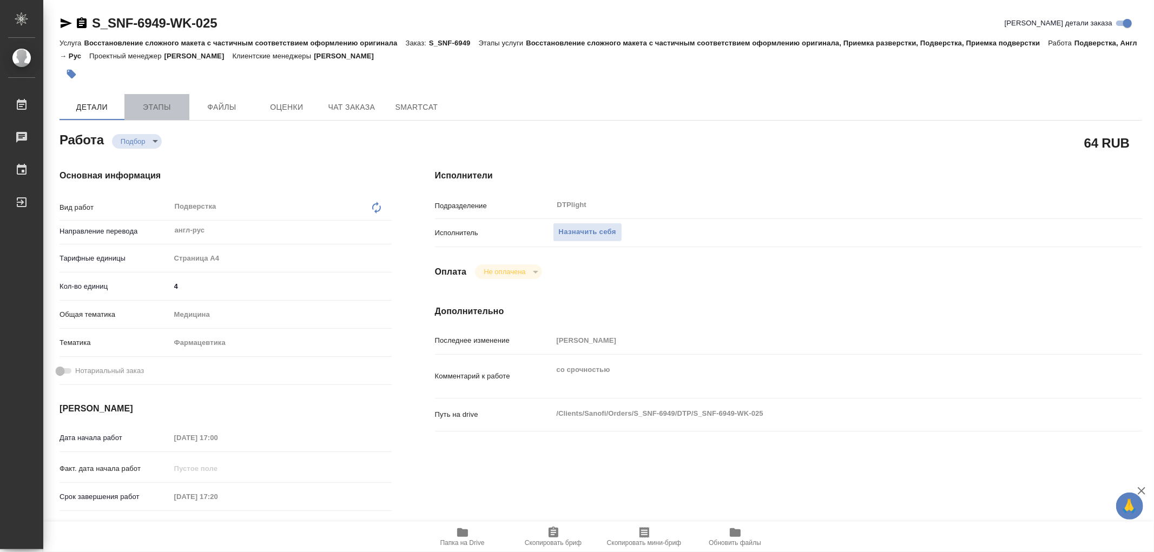
click at [145, 109] on span "Этапы" at bounding box center [157, 108] width 52 height 14
